Goal: Information Seeking & Learning: Learn about a topic

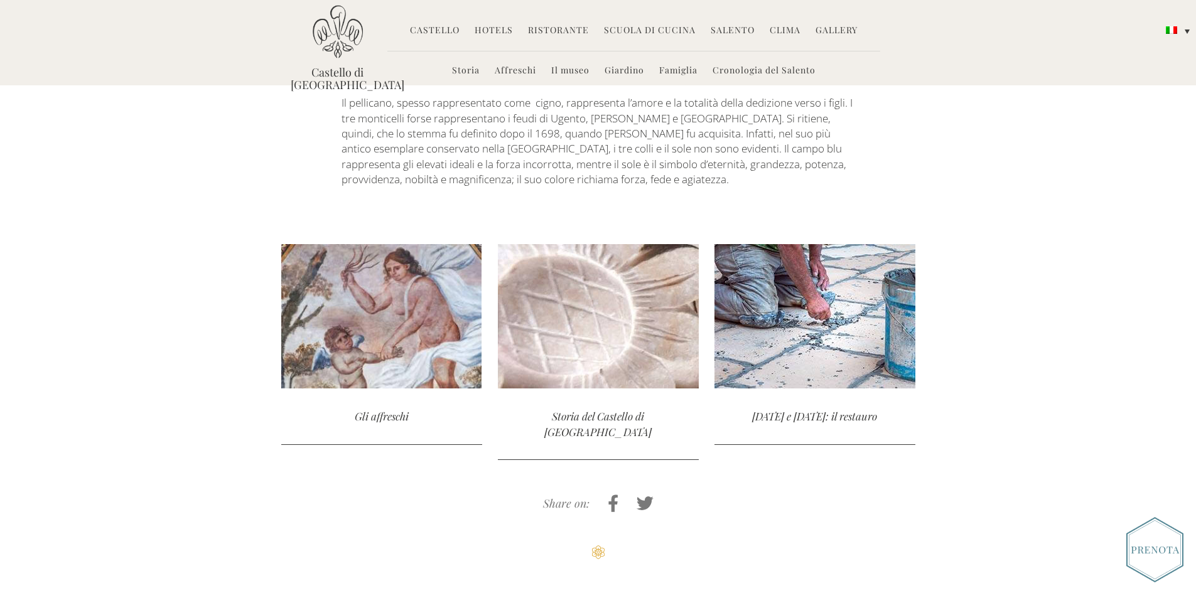
scroll to position [2656, 0]
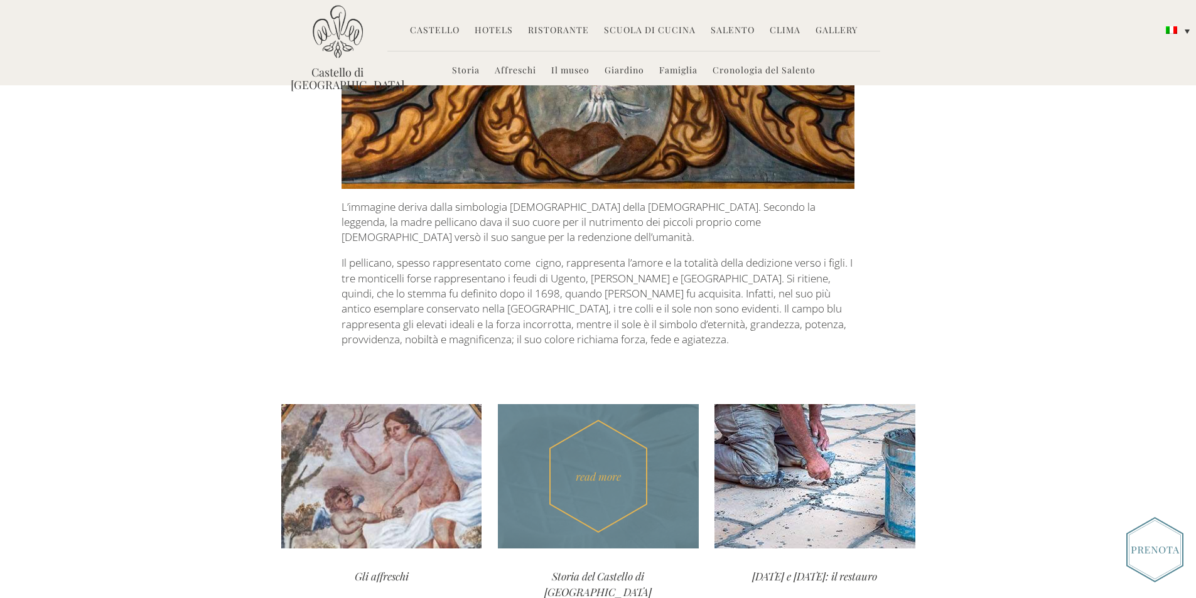
click at [590, 404] on div "read more" at bounding box center [598, 476] width 201 height 144
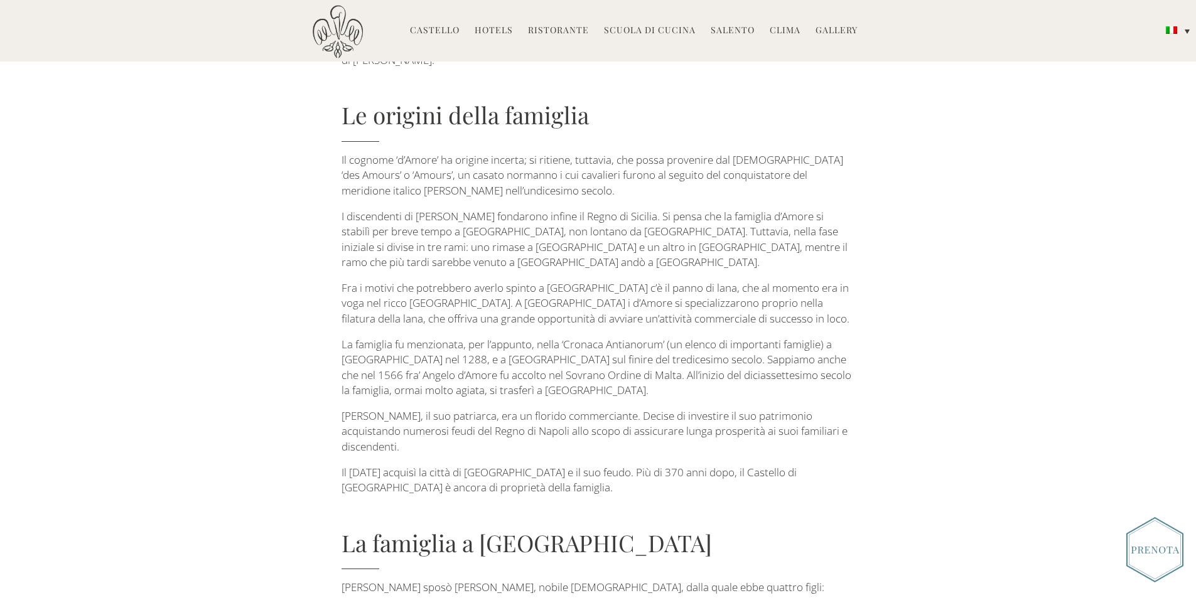
scroll to position [565, 0]
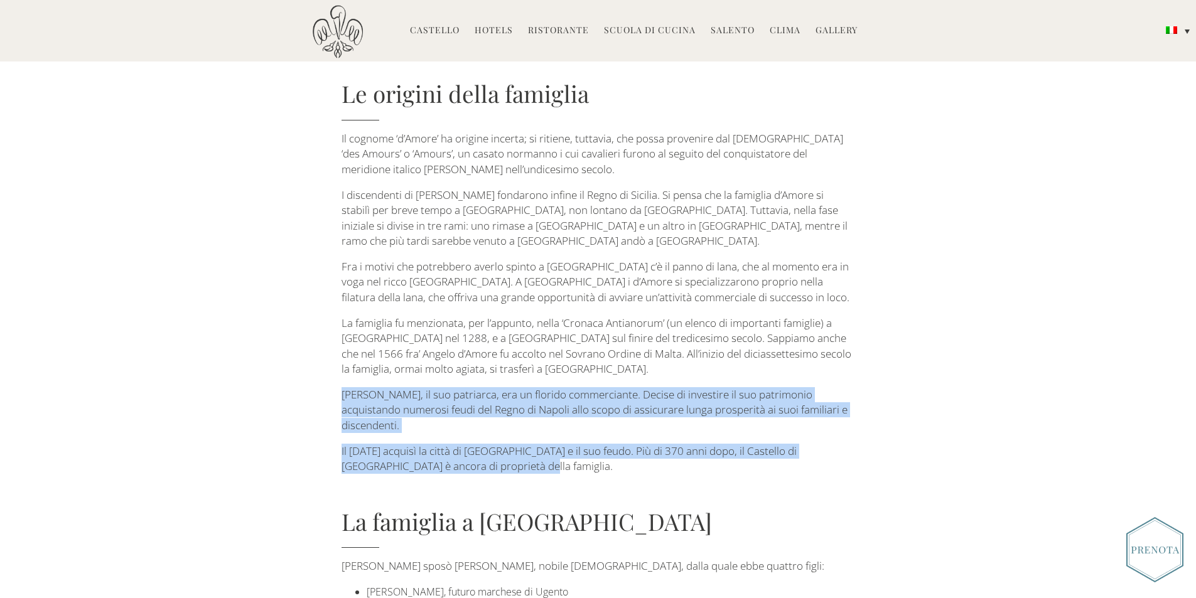
drag, startPoint x: 344, startPoint y: 360, endPoint x: 549, endPoint y: 430, distance: 216.7
copy div "Don Pietro Giacomo d’Amore, il suo patriarca, era un florido commerciante. Deci…"
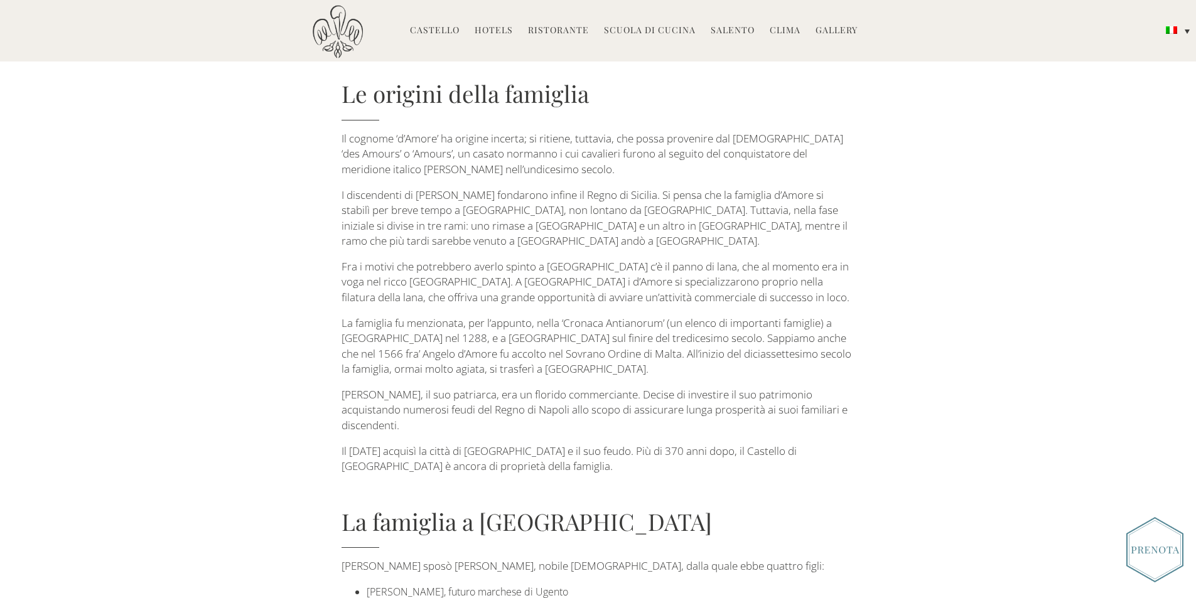
click at [648, 506] on h4 "La famiglia a Ugento" at bounding box center [598, 527] width 513 height 43
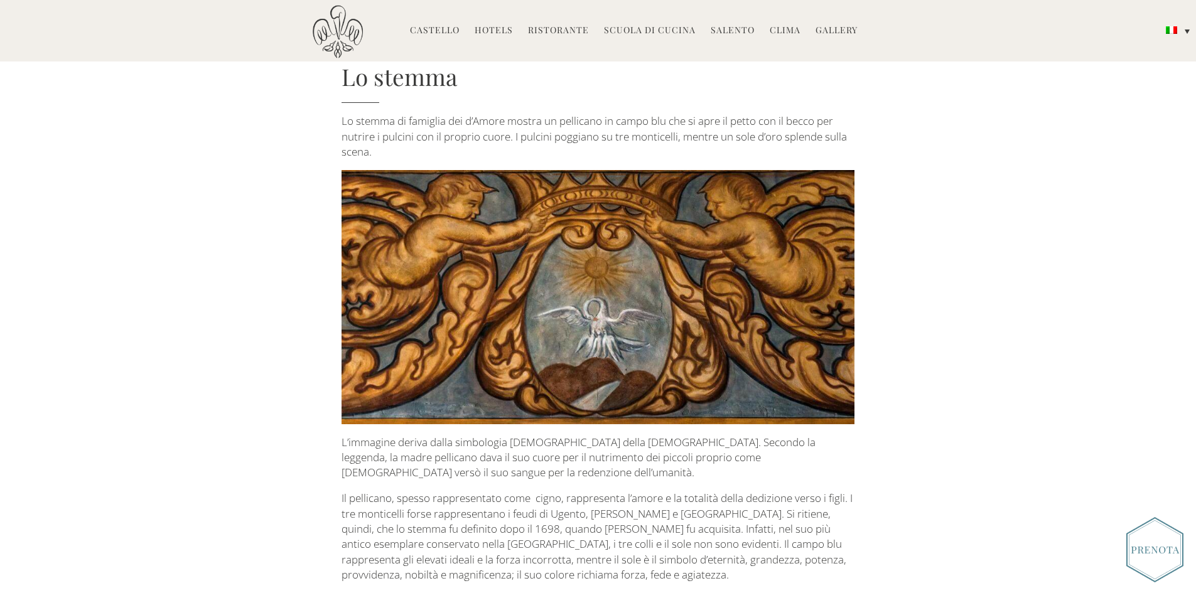
scroll to position [2638, 0]
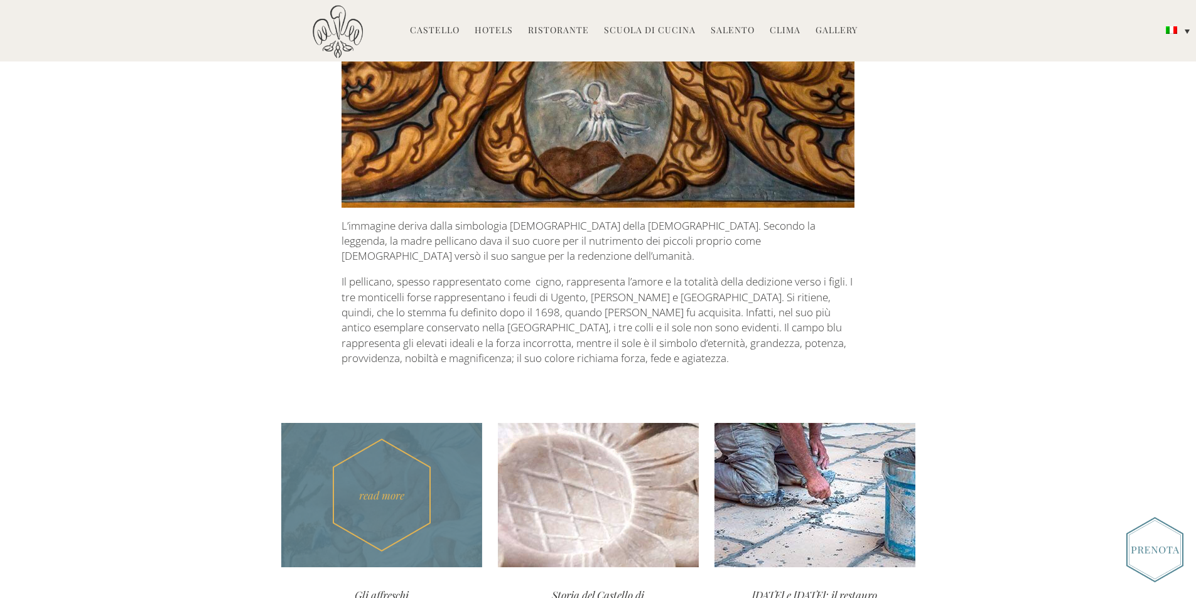
click at [408, 423] on div "read more" at bounding box center [381, 495] width 201 height 144
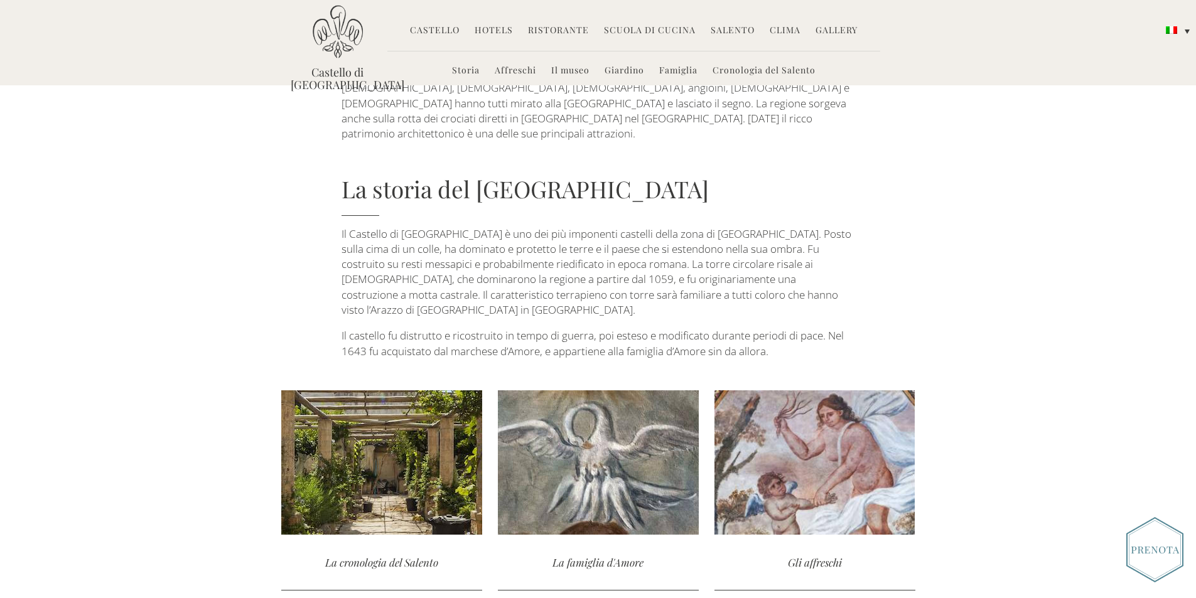
scroll to position [126, 0]
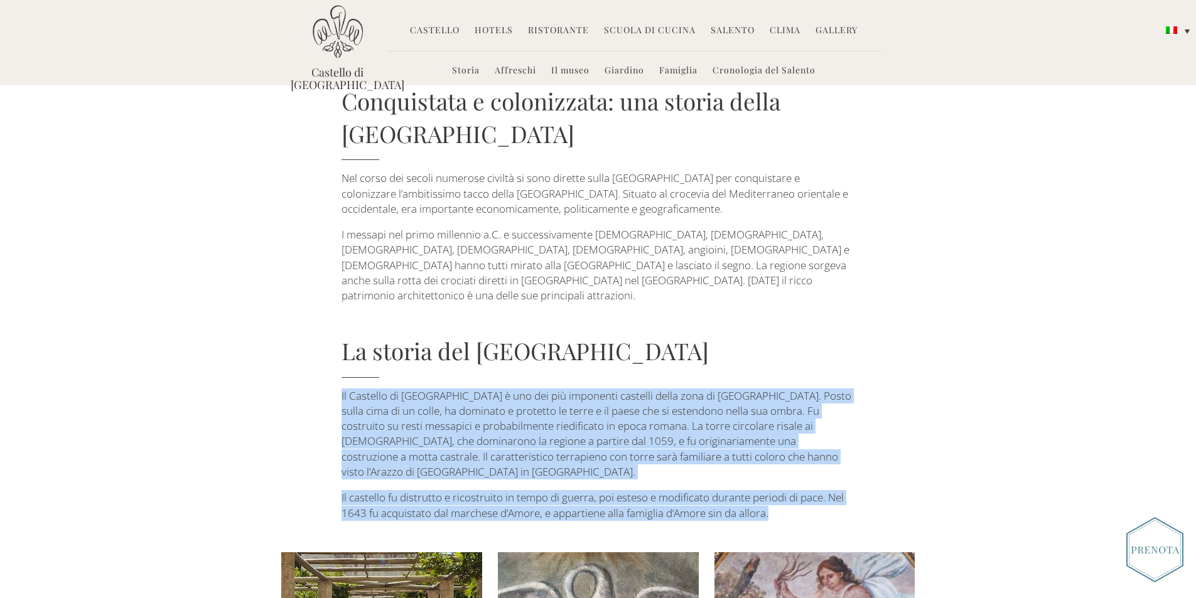
drag, startPoint x: 342, startPoint y: 350, endPoint x: 808, endPoint y: 447, distance: 476.4
click at [808, 447] on div "Storia Conquistata e colonizzata: una storia della Puglia Nel corso dei secoli …" at bounding box center [598, 254] width 513 height 533
copy div "Il Castello di Ugento è uno dei più imponenti castelli della zona di Otranto. P…"
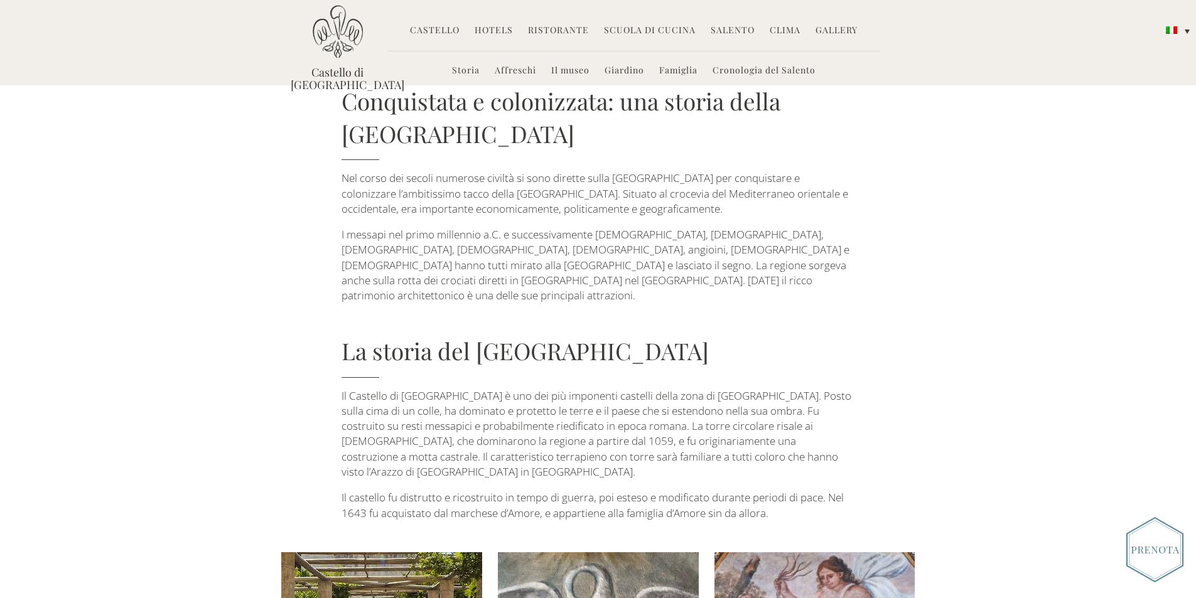
click at [853, 285] on div "Storia Conquistata e colonizzata: una storia della Puglia Nel corso dei secoli …" at bounding box center [598, 254] width 513 height 533
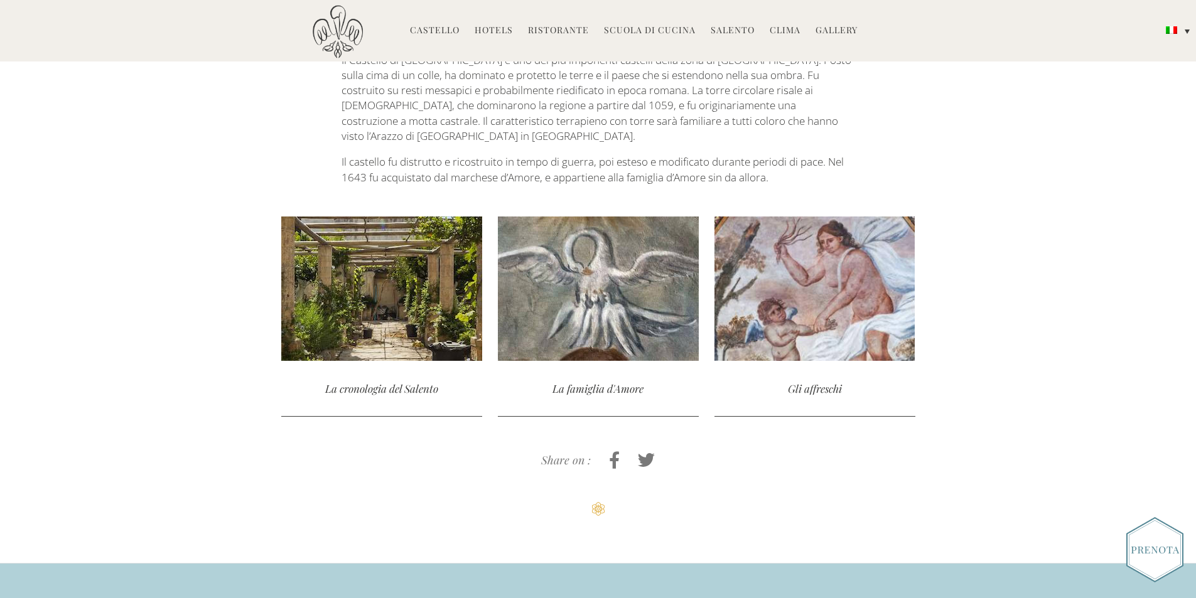
scroll to position [440, 0]
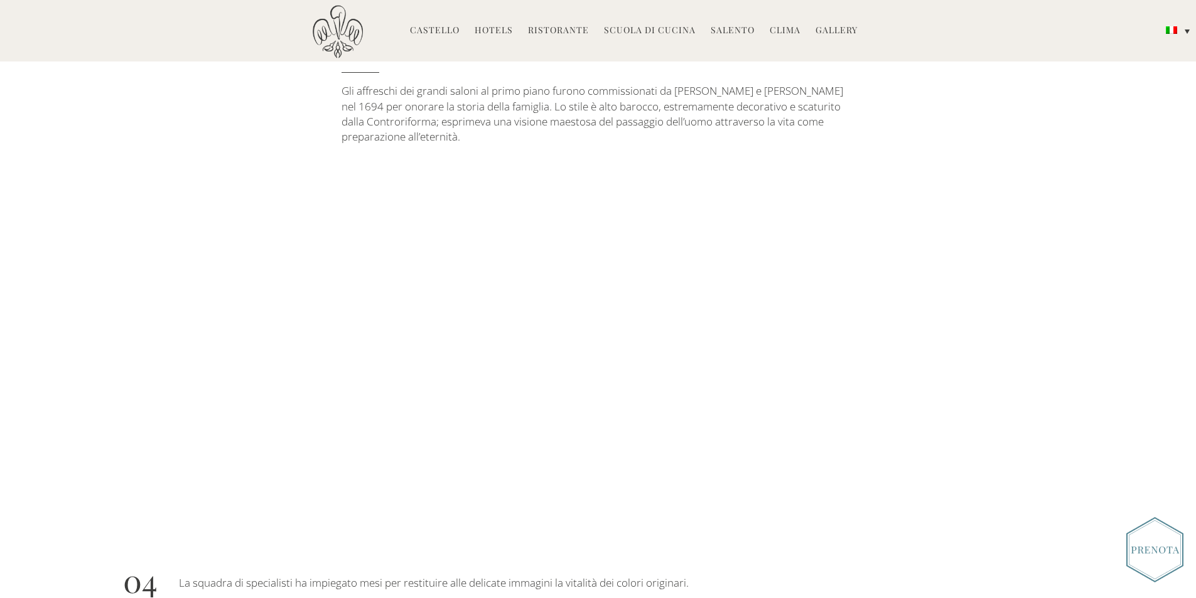
scroll to position [377, 0]
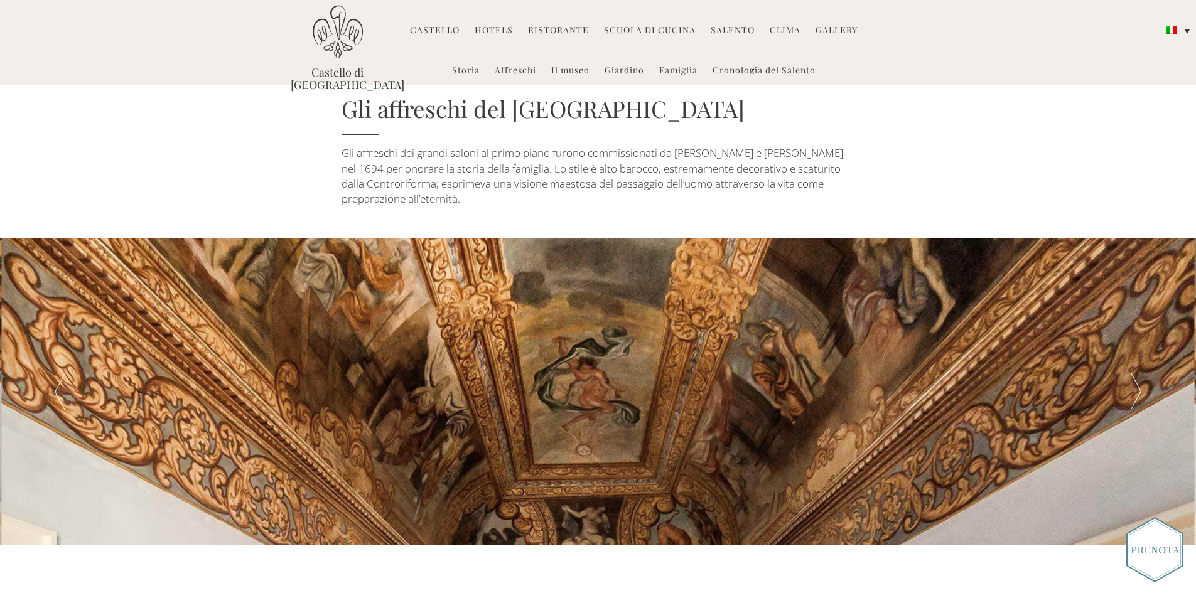
click at [660, 338] on div at bounding box center [598, 392] width 1196 height 308
click at [1054, 350] on div at bounding box center [598, 392] width 1196 height 308
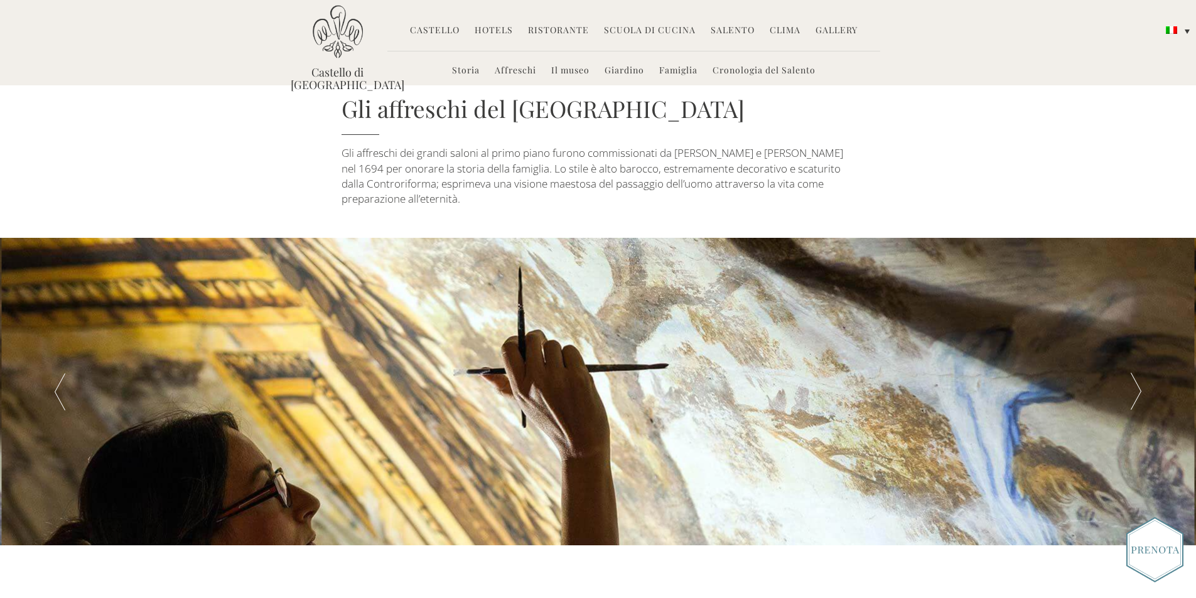
click at [1144, 382] on div at bounding box center [1137, 392] width 120 height 308
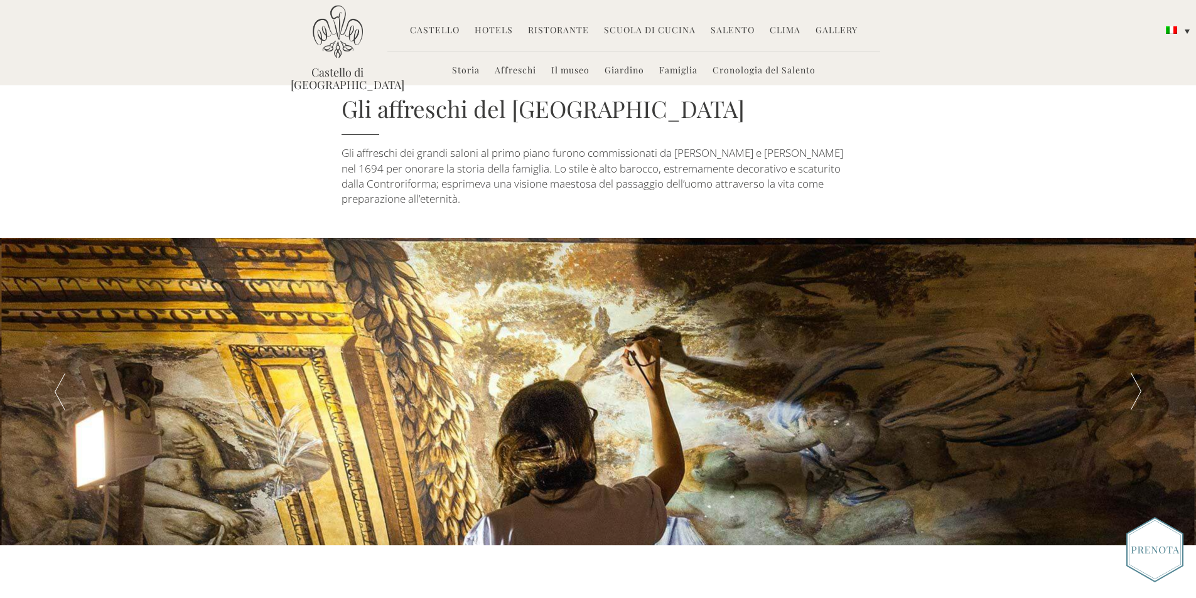
click at [1144, 382] on div at bounding box center [1137, 392] width 120 height 308
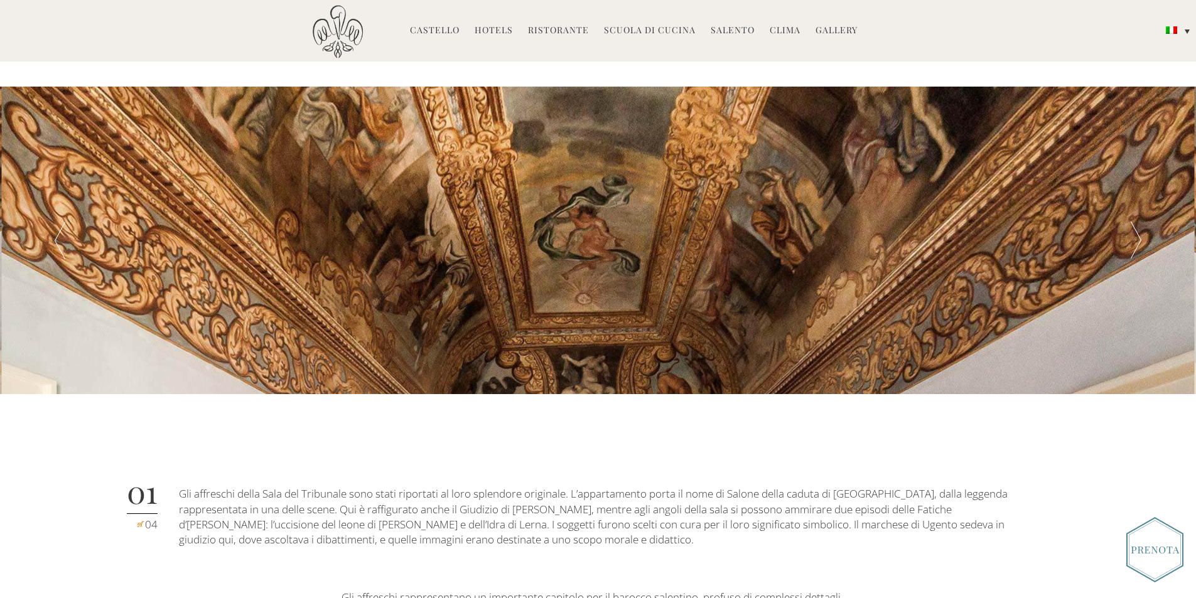
scroll to position [691, 0]
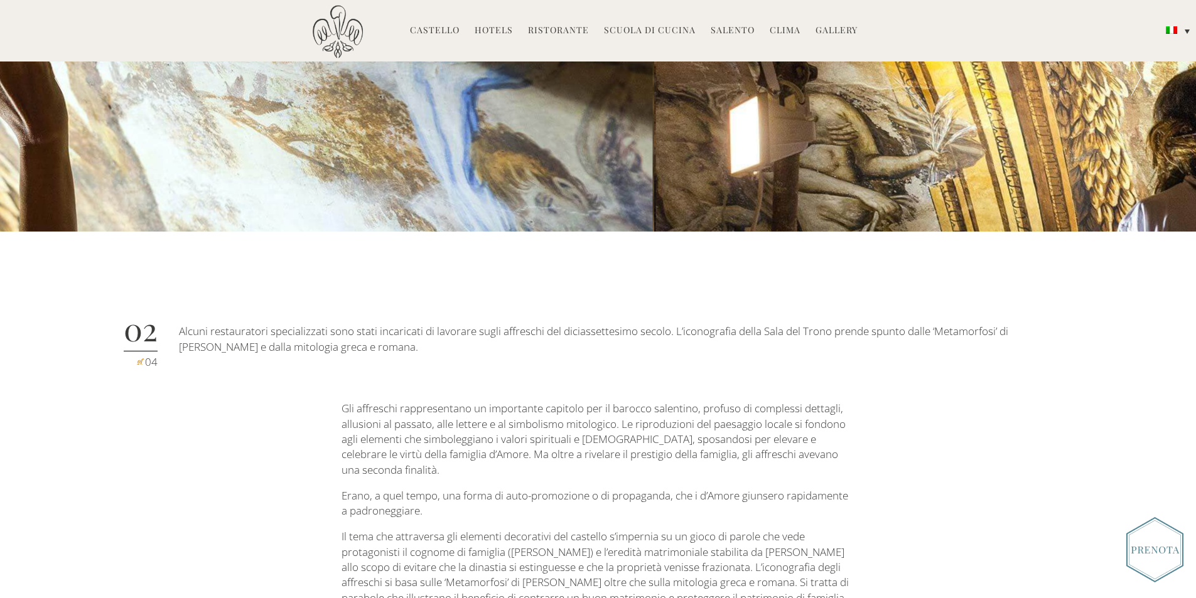
click at [29, 138] on div at bounding box center [60, 78] width 120 height 308
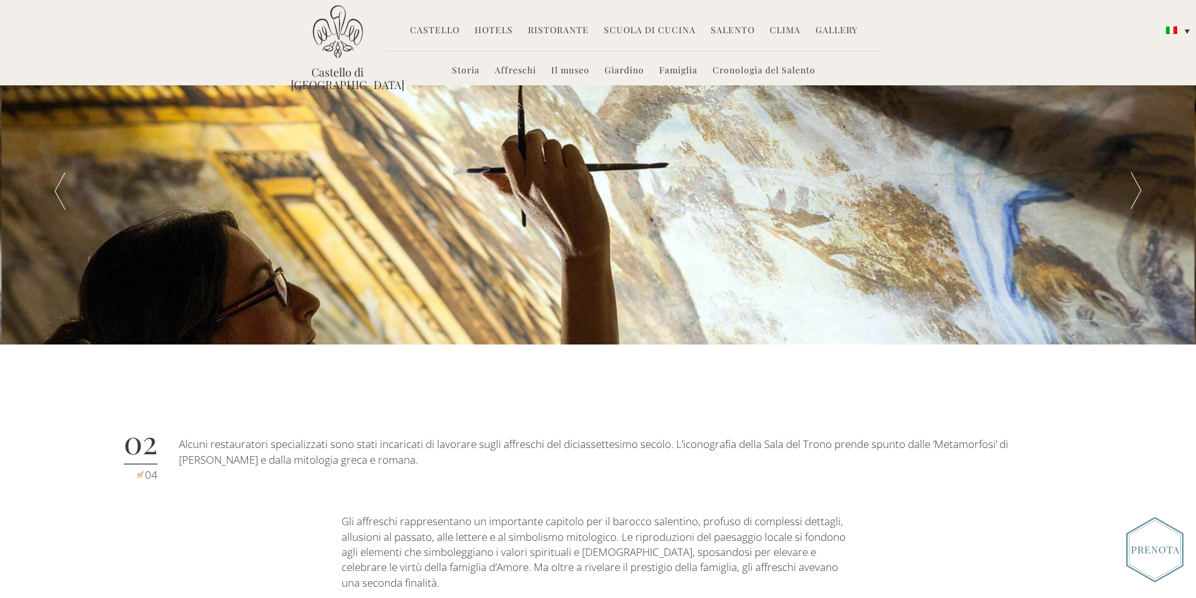
scroll to position [565, 0]
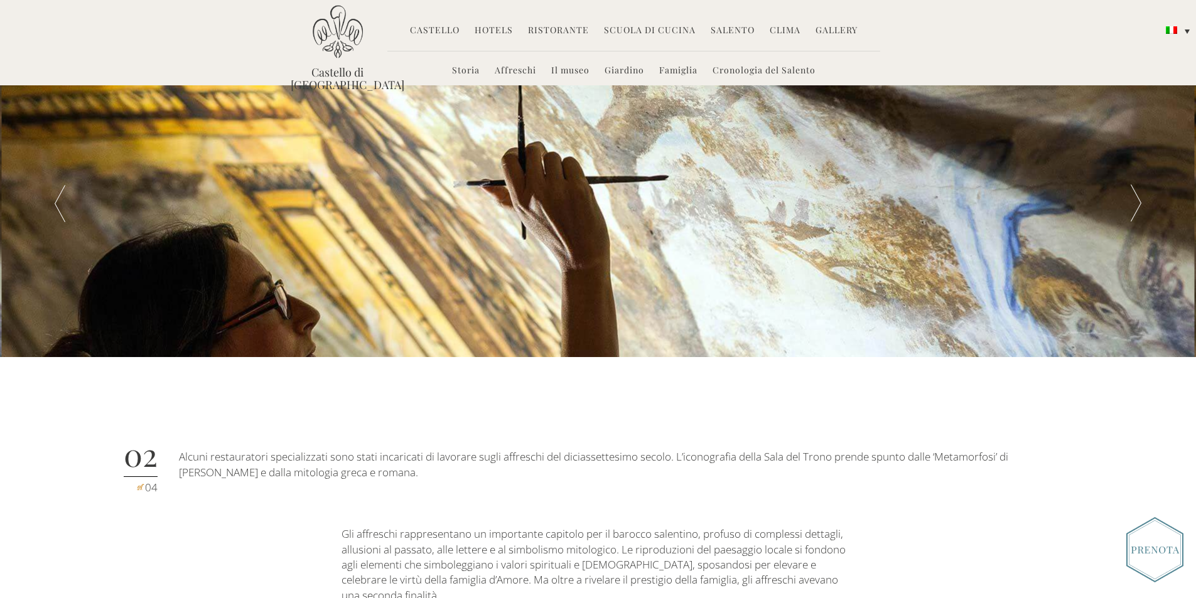
click at [67, 192] on div at bounding box center [60, 204] width 120 height 308
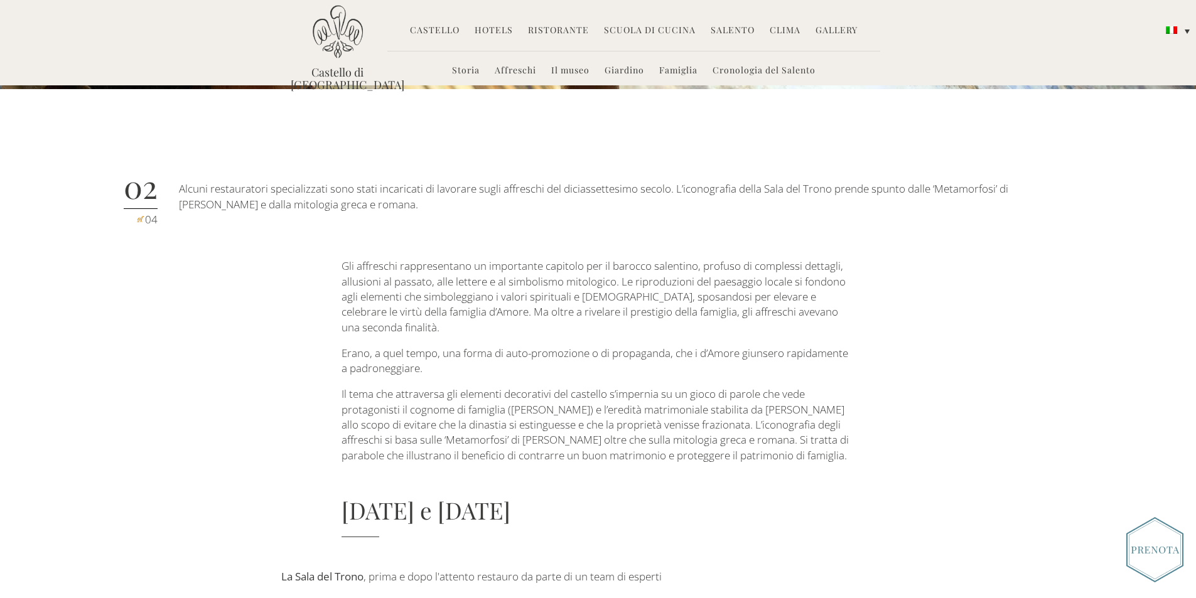
scroll to position [628, 0]
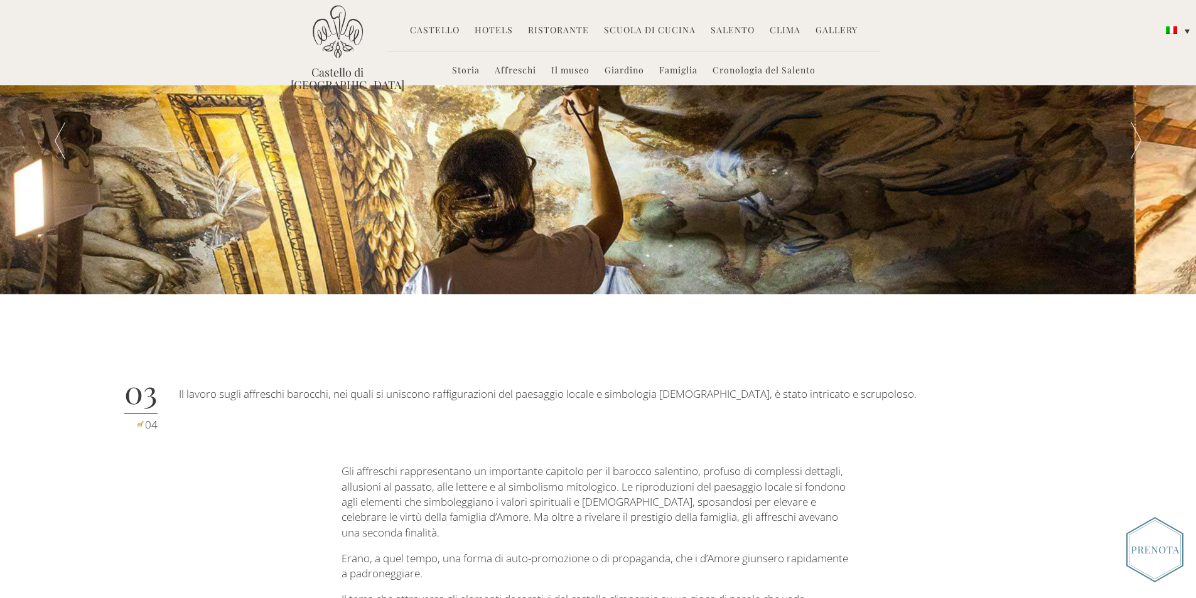
click at [1137, 121] on div at bounding box center [1137, 141] width 120 height 308
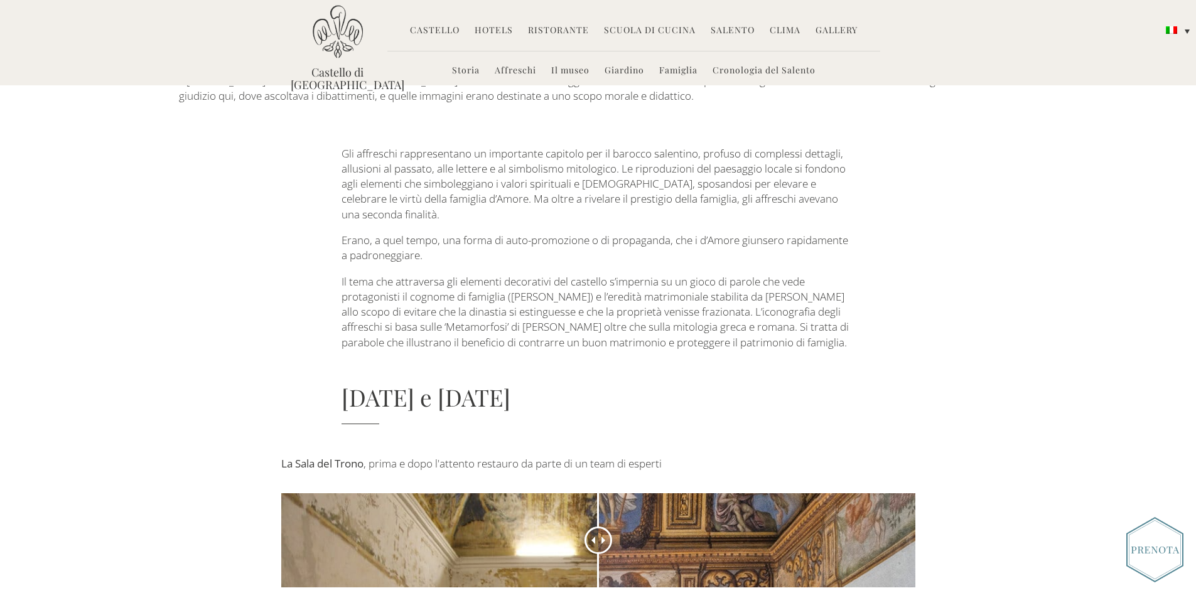
scroll to position [942, 0]
